Goal: Information Seeking & Learning: Find specific page/section

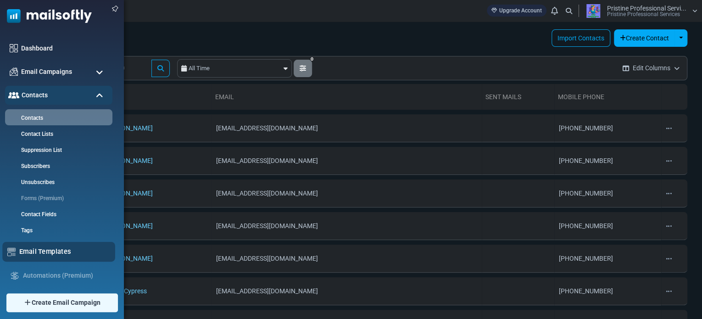
click at [41, 249] on link "Email Templates" at bounding box center [64, 251] width 91 height 10
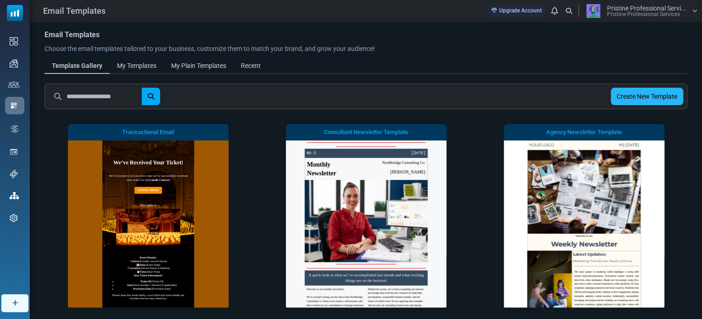
click at [620, 96] on link "Create New Template" at bounding box center [646, 96] width 72 height 17
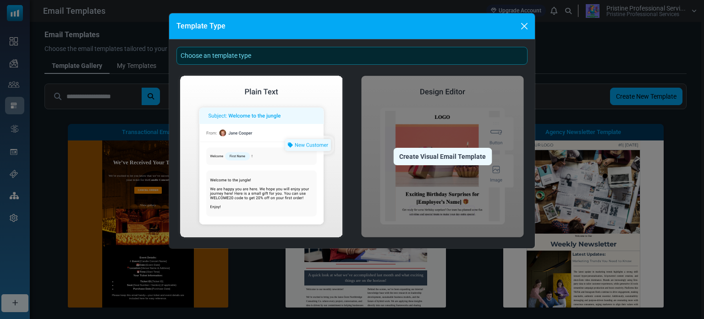
click at [439, 158] on div "Create Visual Email Template" at bounding box center [443, 156] width 99 height 17
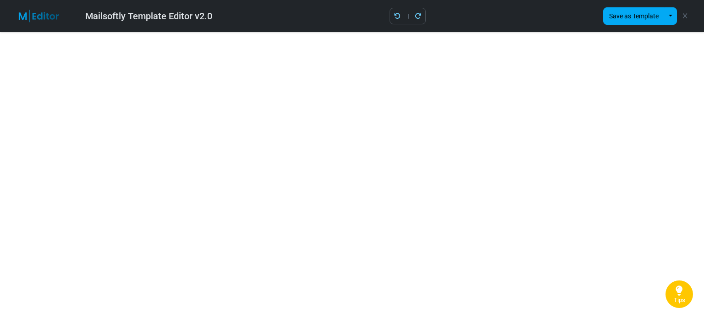
click at [685, 16] on icon at bounding box center [685, 16] width 4 height 0
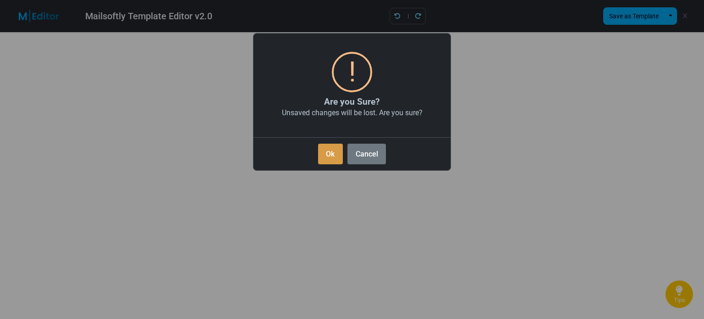
click at [333, 156] on button "Ok" at bounding box center [330, 154] width 25 height 21
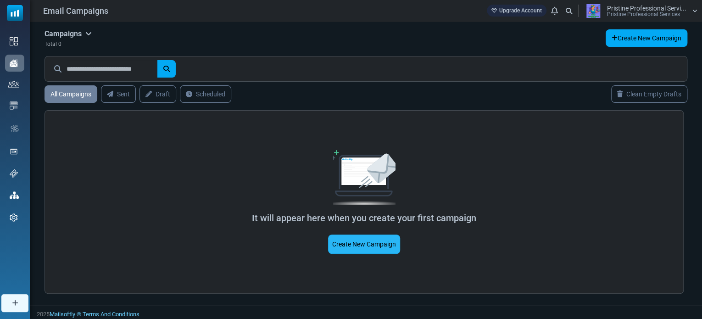
click at [353, 239] on link "Create New Campaign" at bounding box center [364, 243] width 72 height 19
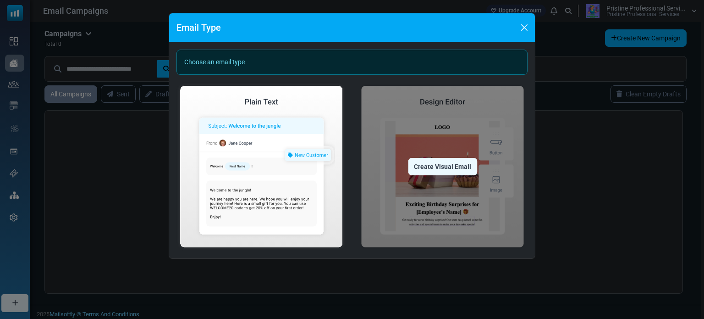
click at [446, 169] on div "Create Visual Email" at bounding box center [442, 166] width 69 height 17
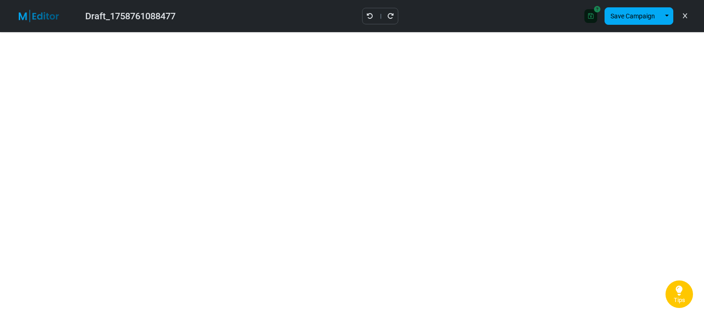
click at [687, 16] on icon at bounding box center [685, 16] width 4 height 0
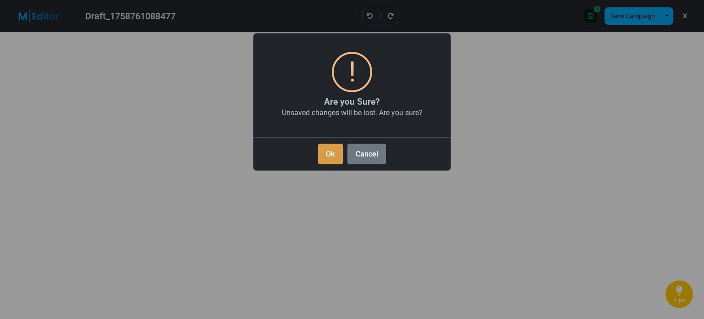
click at [333, 155] on button "Ok" at bounding box center [330, 154] width 25 height 21
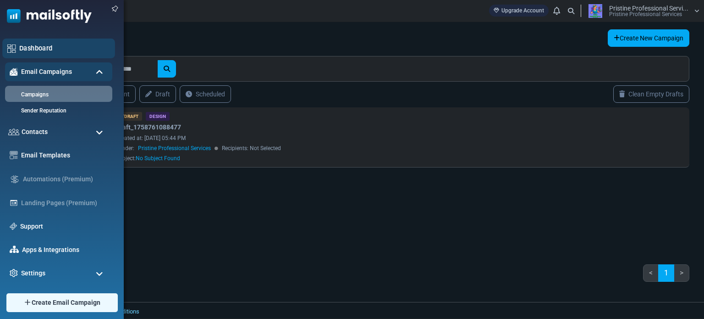
click at [13, 40] on div "Dashboard" at bounding box center [58, 49] width 113 height 20
click at [32, 49] on link "Dashboard" at bounding box center [64, 48] width 91 height 10
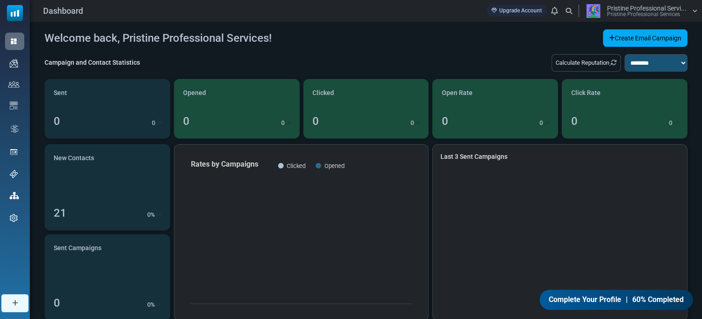
click at [571, 297] on span "Complete Your Profile" at bounding box center [585, 299] width 72 height 11
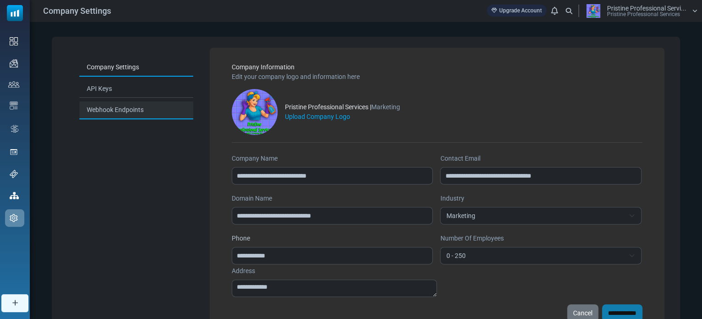
click at [123, 110] on link "Webhook Endpoints" at bounding box center [136, 110] width 114 height 18
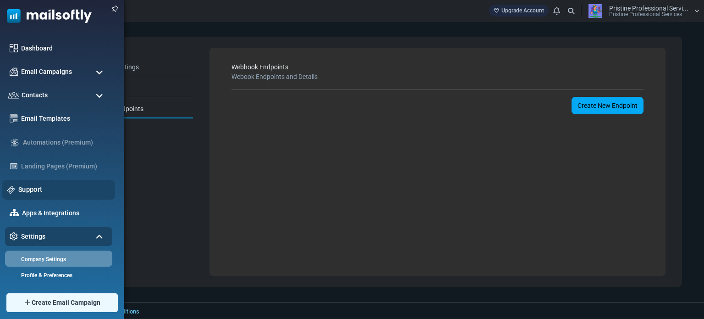
click at [39, 184] on link "Support" at bounding box center [64, 189] width 92 height 10
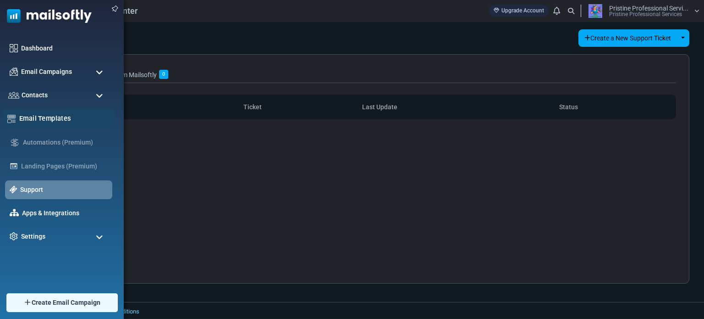
click at [46, 114] on link "Email Templates" at bounding box center [64, 118] width 91 height 10
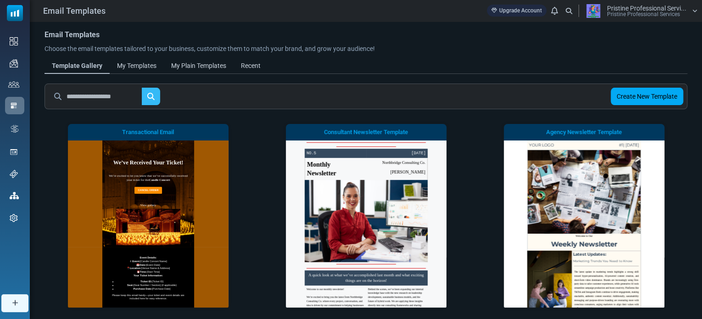
click at [154, 97] on icon "submit" at bounding box center [150, 96] width 7 height 7
click at [119, 99] on input "text" at bounding box center [105, 96] width 76 height 17
click at [142, 88] on button "submit" at bounding box center [151, 96] width 18 height 17
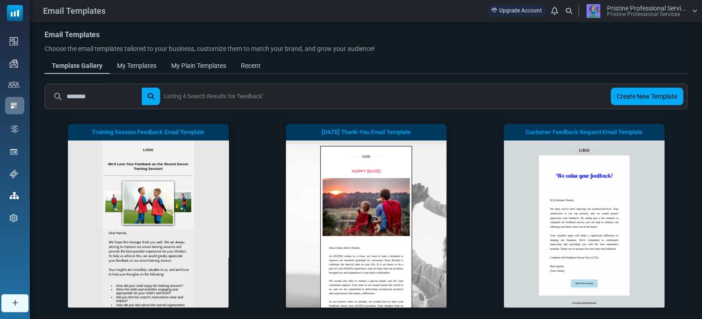
click at [701, 161] on html "Email Templates Upgrade Account Notifications Pristine Professional Servi... Pr…" at bounding box center [351, 288] width 702 height 577
drag, startPoint x: 105, startPoint y: 95, endPoint x: 59, endPoint y: 90, distance: 46.5
click at [59, 90] on div "********" at bounding box center [104, 96] width 111 height 17
click at [142, 88] on button "submit" at bounding box center [151, 96] width 18 height 17
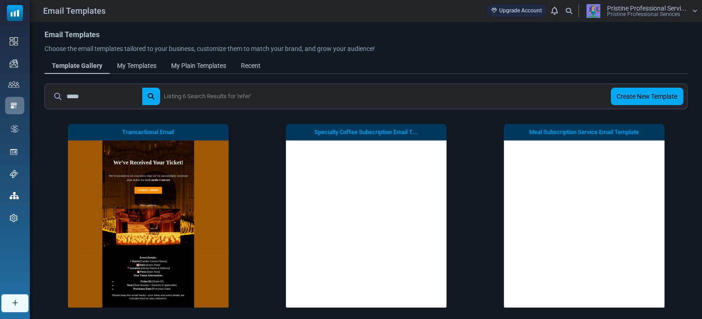
click at [104, 95] on input "*****" at bounding box center [105, 96] width 76 height 17
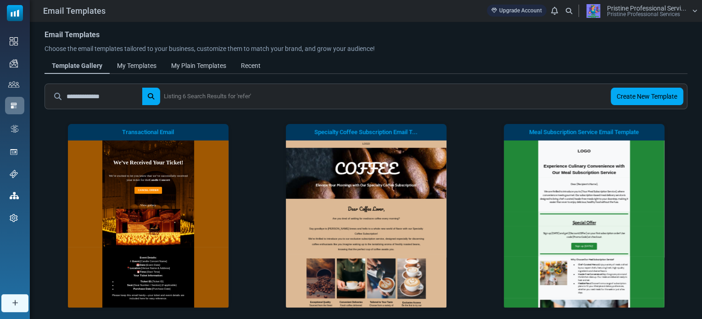
click at [142, 88] on button "submit" at bounding box center [151, 96] width 18 height 17
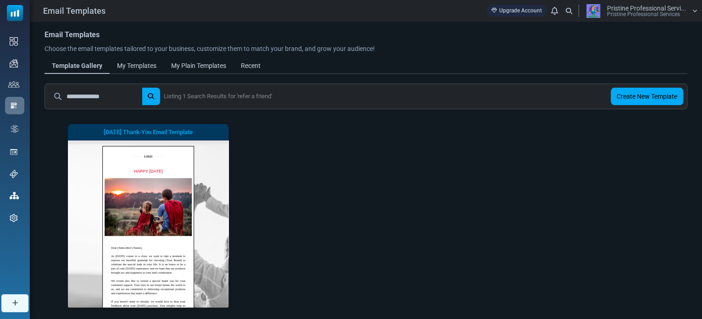
click at [115, 98] on input "**********" at bounding box center [105, 96] width 76 height 17
type input "*****"
click at [142, 88] on button "submit" at bounding box center [151, 96] width 18 height 17
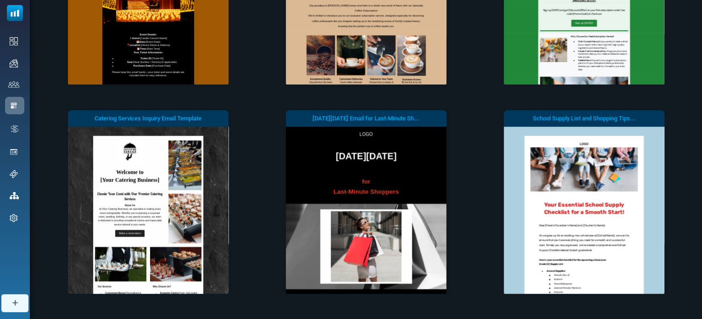
scroll to position [275, 0]
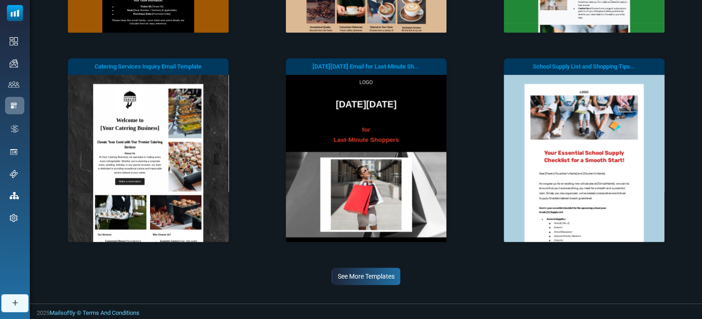
click at [383, 278] on link "See More Templates" at bounding box center [366, 275] width 69 height 17
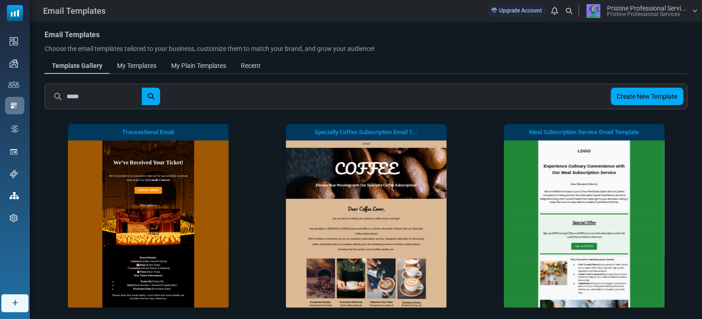
scroll to position [0, 0]
drag, startPoint x: 97, startPoint y: 94, endPoint x: 60, endPoint y: 96, distance: 37.6
click at [60, 96] on div "*****" at bounding box center [104, 96] width 111 height 17
click at [142, 88] on button "submit" at bounding box center [151, 96] width 18 height 17
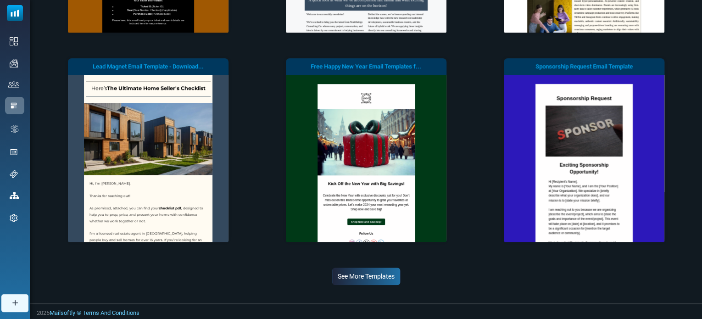
click at [360, 276] on link "See More Templates" at bounding box center [366, 275] width 69 height 17
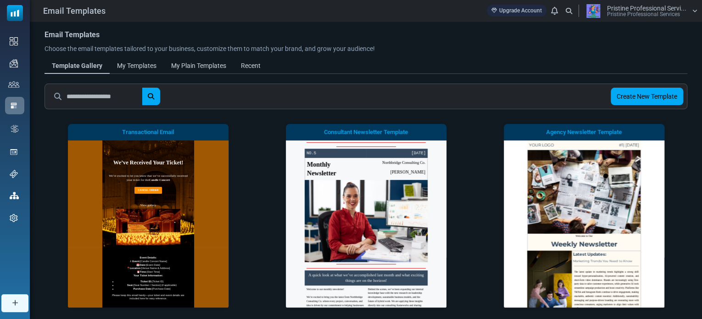
click at [124, 99] on input "text" at bounding box center [105, 96] width 76 height 17
type input "********"
click at [142, 88] on button "submit" at bounding box center [151, 96] width 18 height 17
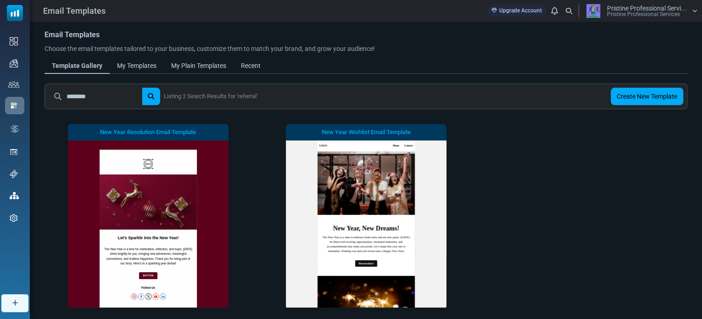
drag, startPoint x: 98, startPoint y: 99, endPoint x: 48, endPoint y: 97, distance: 50.5
click at [48, 97] on div "******** Listing 2 Search Results for 'referral' Create New Template" at bounding box center [365, 96] width 643 height 26
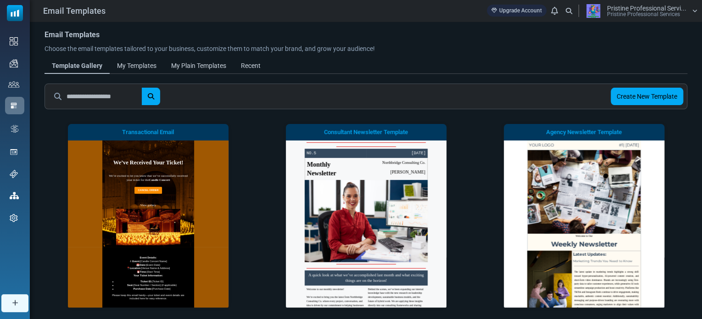
click at [689, 10] on div "Pristine Professional Servi... Pristine Professional Services" at bounding box center [640, 11] width 116 height 14
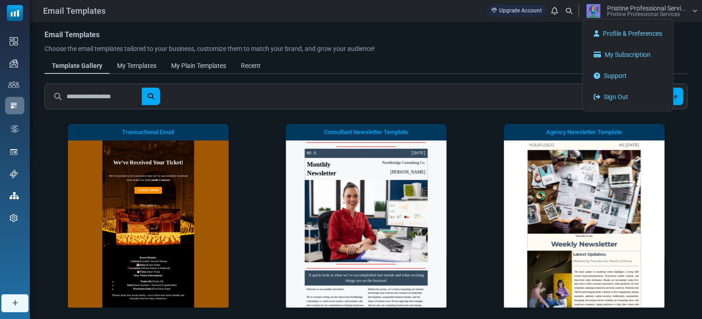
click at [504, 43] on div "Email Templates Choose the email templates tailored to your business, customize…" at bounding box center [301, 41] width 514 height 24
